Goal: Navigation & Orientation: Find specific page/section

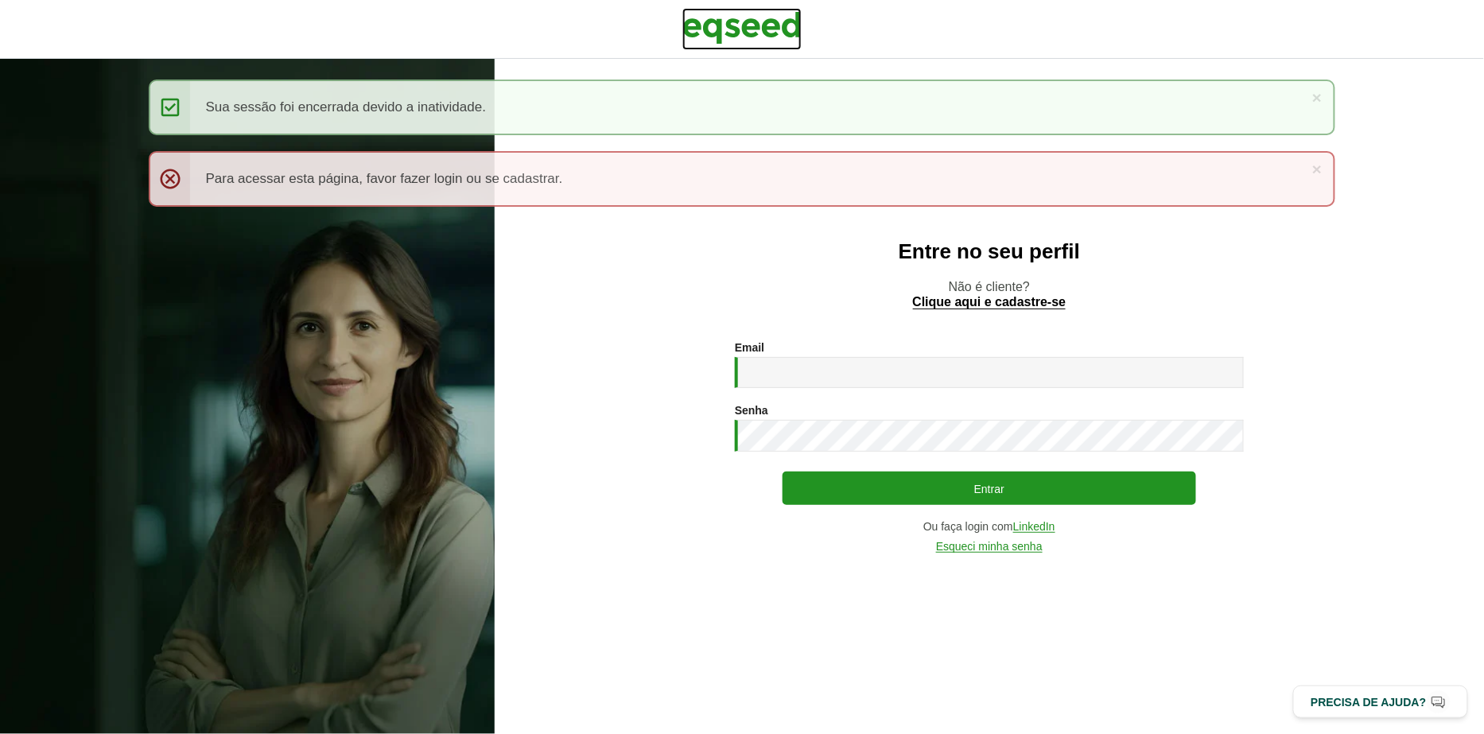
click at [761, 33] on img at bounding box center [741, 28] width 119 height 40
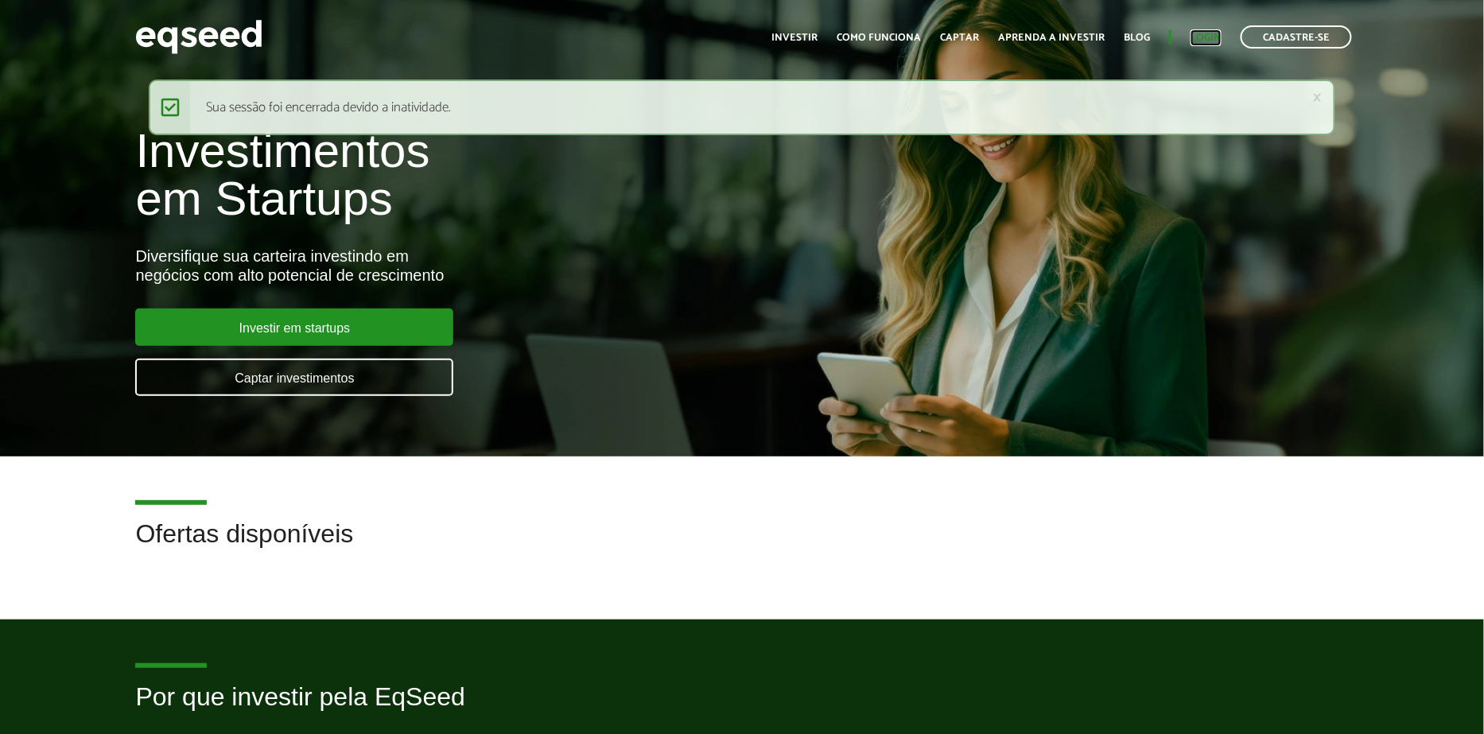
click at [1207, 33] on link "Login" at bounding box center [1206, 38] width 31 height 10
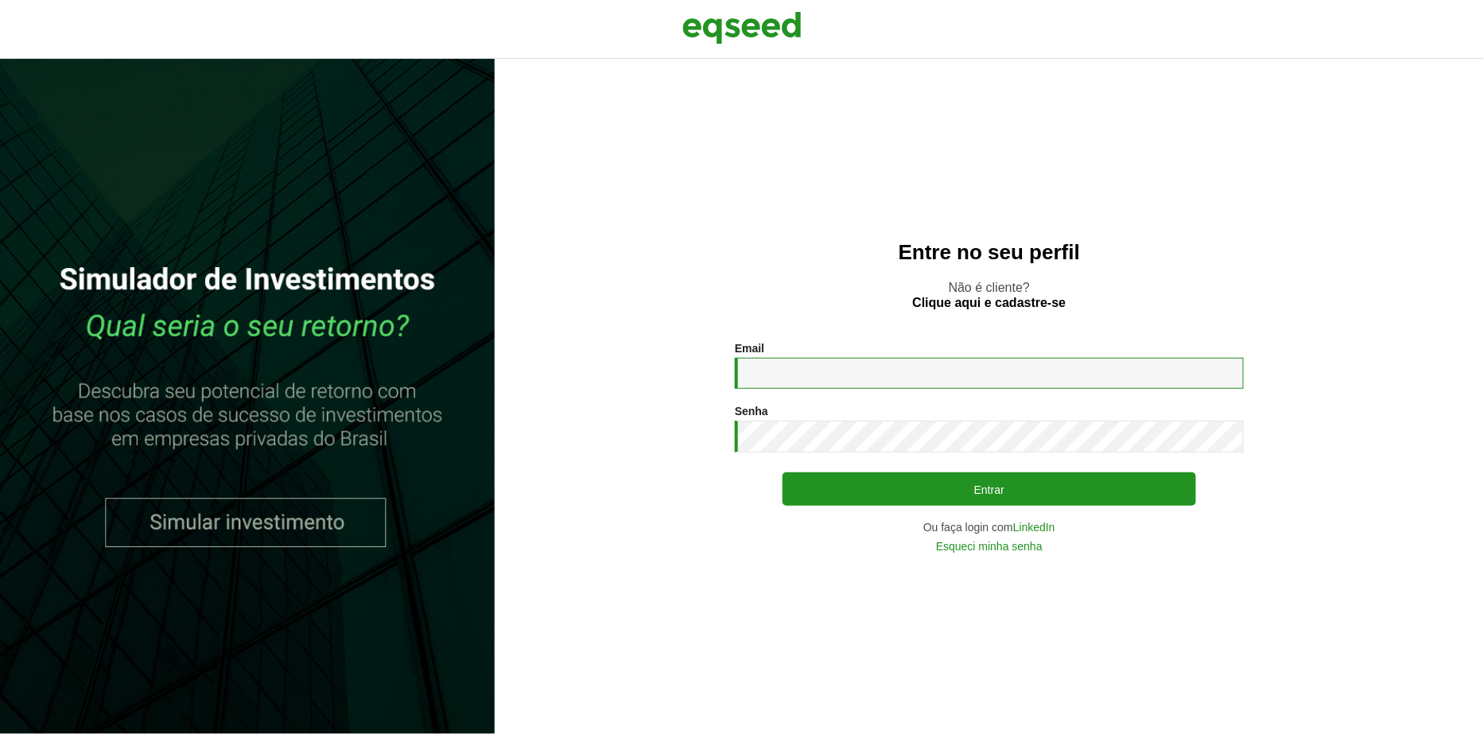
click at [885, 378] on input "Email *" at bounding box center [989, 373] width 509 height 31
type input "**********"
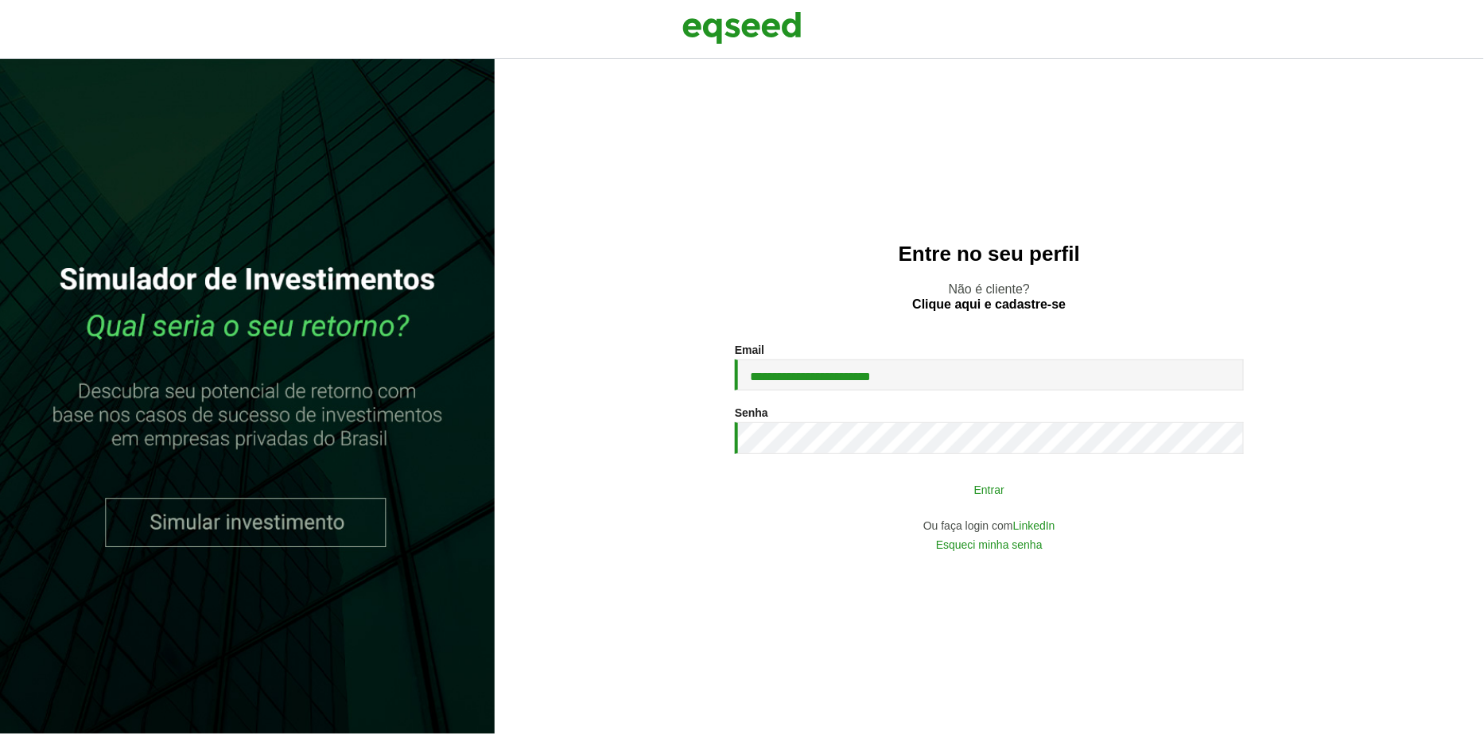
click at [817, 491] on button "Entrar" at bounding box center [990, 489] width 414 height 30
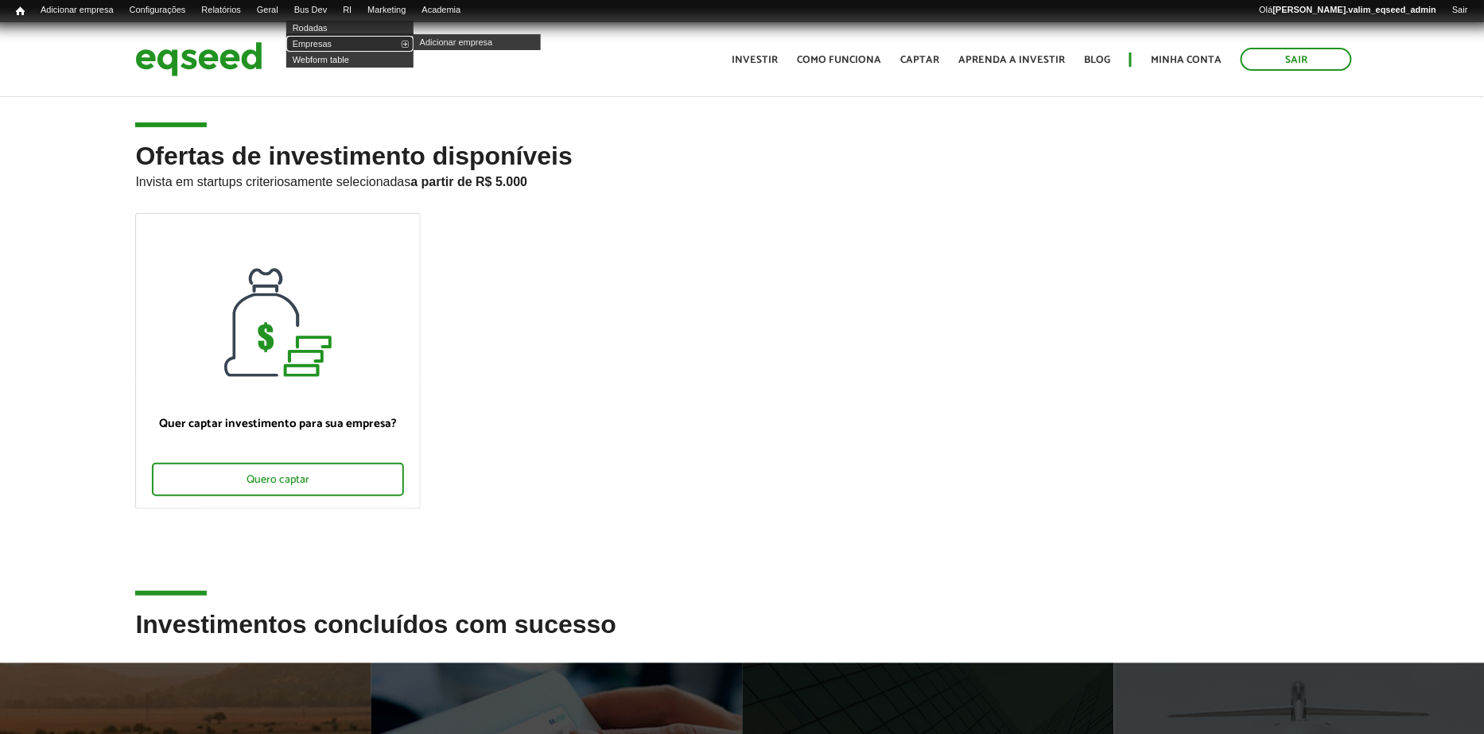
click at [329, 44] on link "Empresas" at bounding box center [349, 44] width 127 height 16
